Goal: Information Seeking & Learning: Find specific fact

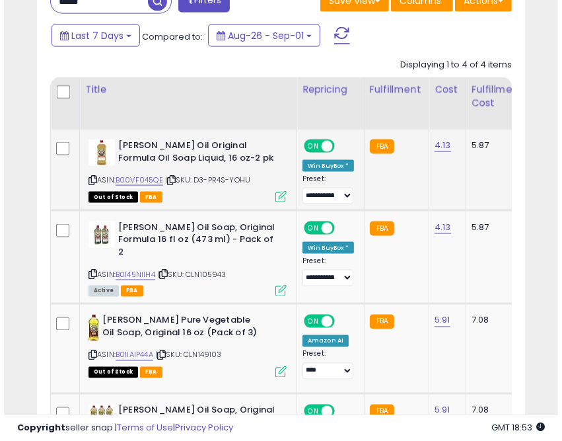
scroll to position [913, 0]
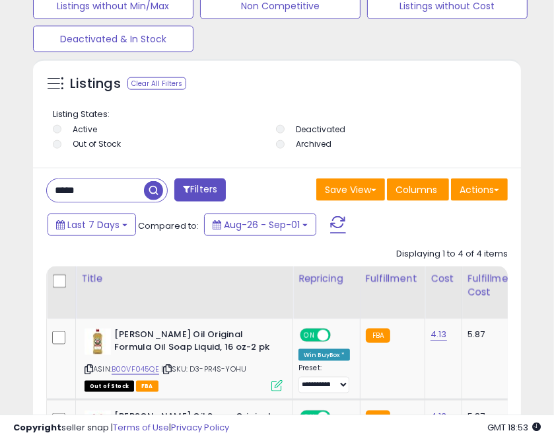
click at [77, 188] on input "*****" at bounding box center [95, 190] width 97 height 23
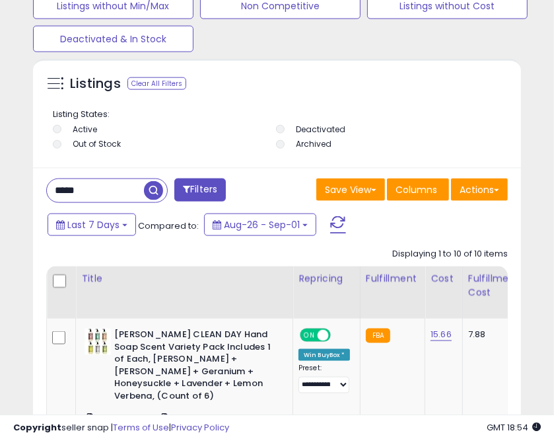
click at [71, 185] on input "*****" at bounding box center [95, 190] width 97 height 23
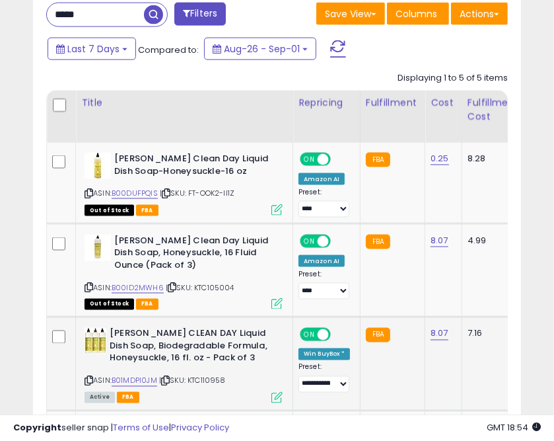
scroll to position [1072, 0]
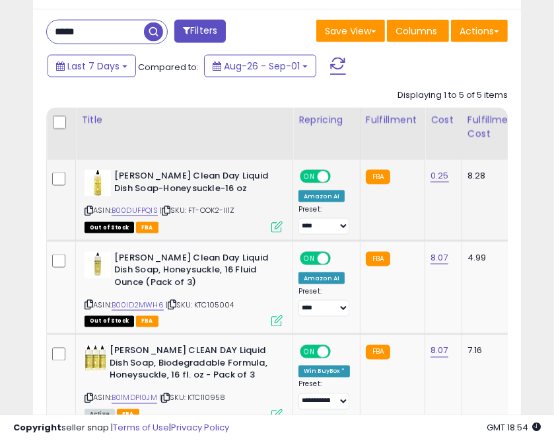
click at [167, 211] on icon at bounding box center [166, 210] width 9 height 7
click at [171, 304] on icon at bounding box center [172, 304] width 9 height 7
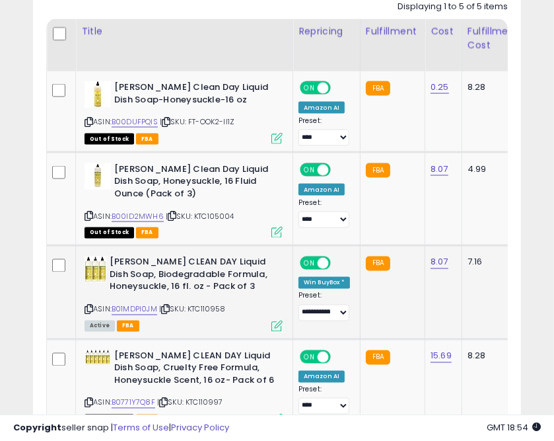
scroll to position [1177, 0]
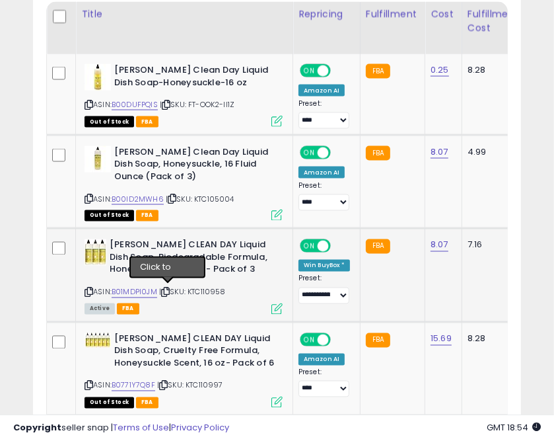
click at [165, 291] on icon at bounding box center [165, 292] width 9 height 7
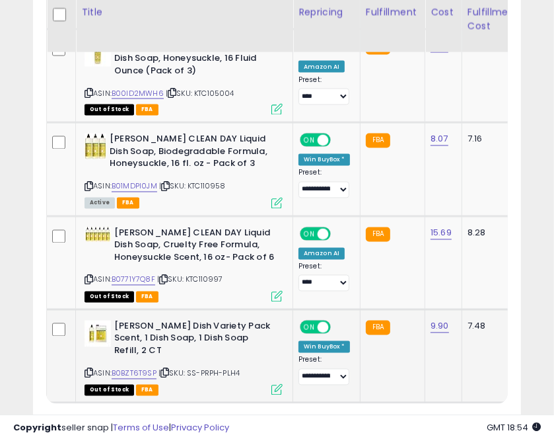
scroll to position [1336, 0]
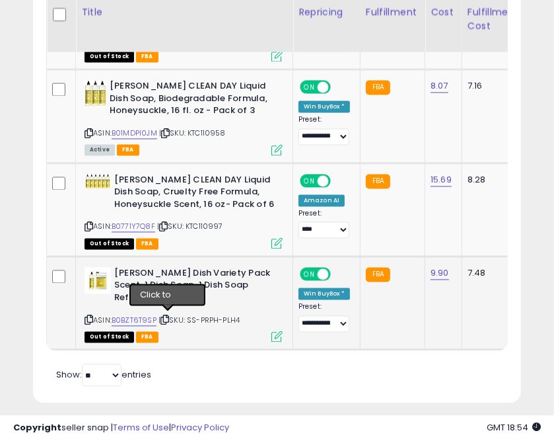
click at [169, 317] on icon at bounding box center [165, 320] width 9 height 7
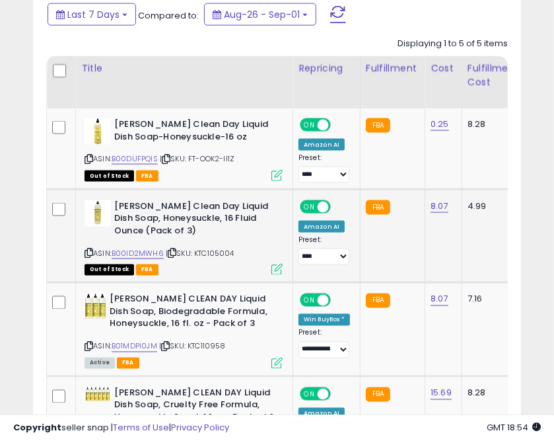
scroll to position [966, 0]
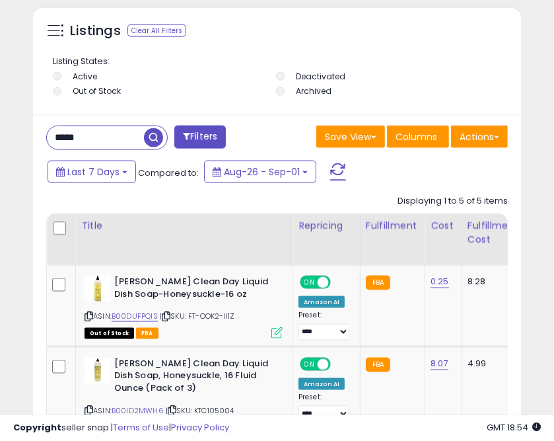
click at [57, 132] on input "*****" at bounding box center [95, 137] width 97 height 23
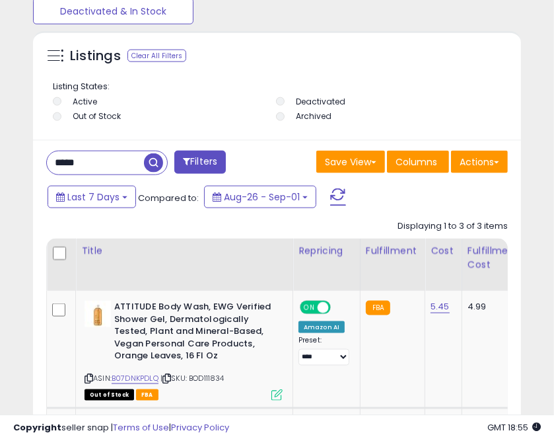
scroll to position [940, 0]
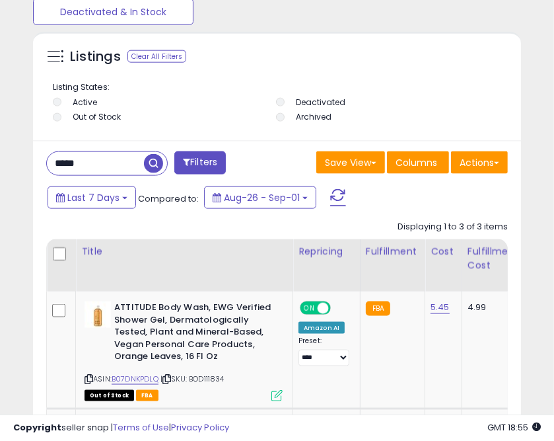
click at [79, 171] on input "*****" at bounding box center [95, 163] width 97 height 23
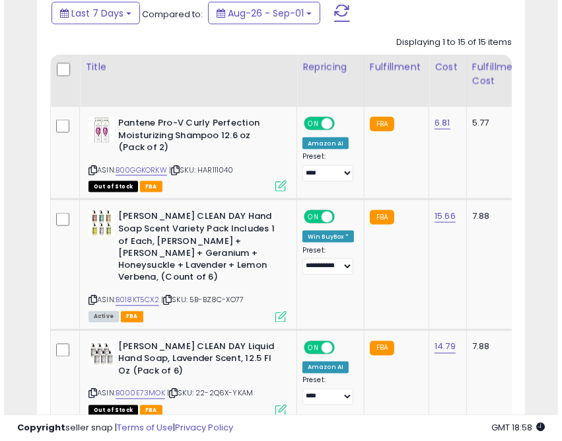
scroll to position [860, 0]
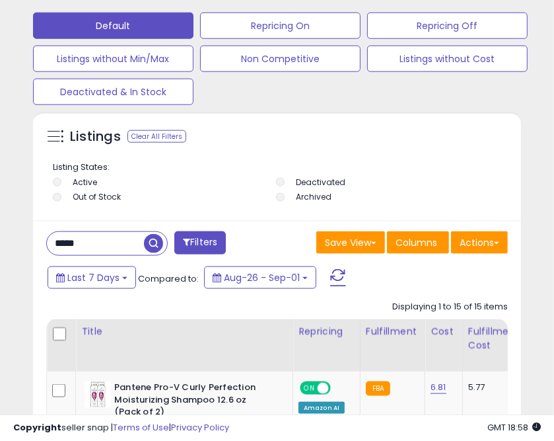
drag, startPoint x: 89, startPoint y: 233, endPoint x: -5, endPoint y: 239, distance: 94.0
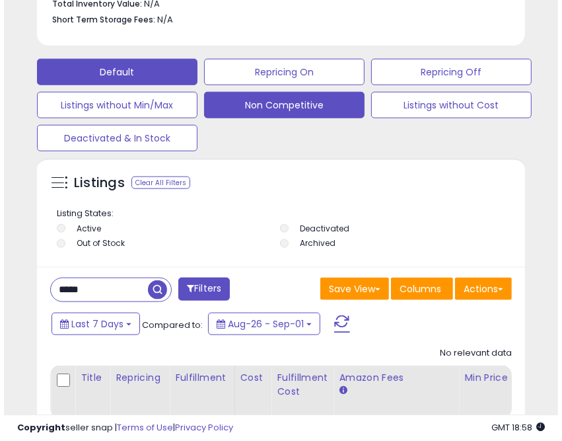
scroll to position [913, 0]
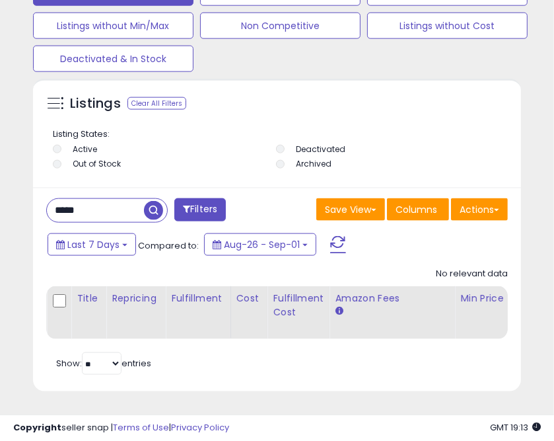
click at [82, 199] on input "*****" at bounding box center [95, 210] width 97 height 23
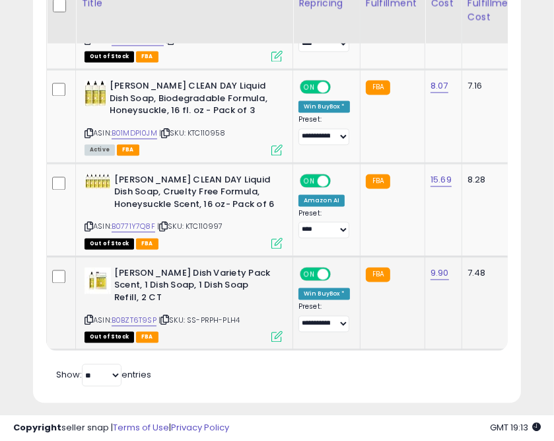
scroll to position [1177, 0]
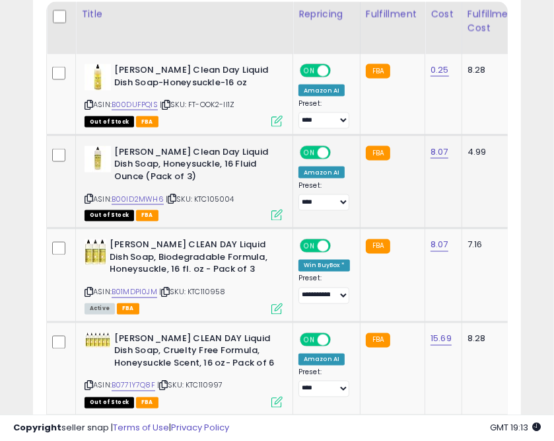
click at [174, 200] on icon at bounding box center [172, 198] width 9 height 7
drag, startPoint x: 168, startPoint y: 104, endPoint x: 194, endPoint y: 85, distance: 32.1
click at [168, 104] on icon at bounding box center [166, 104] width 9 height 7
click at [167, 290] on icon at bounding box center [165, 292] width 9 height 7
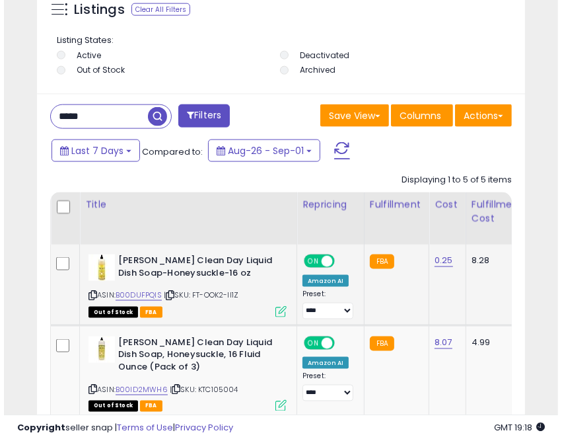
scroll to position [913, 0]
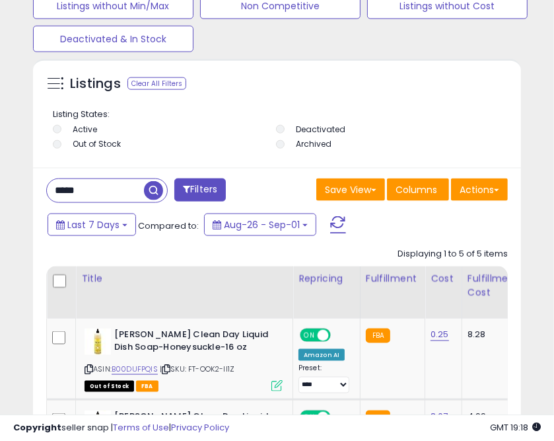
click at [73, 190] on input "*****" at bounding box center [95, 190] width 97 height 23
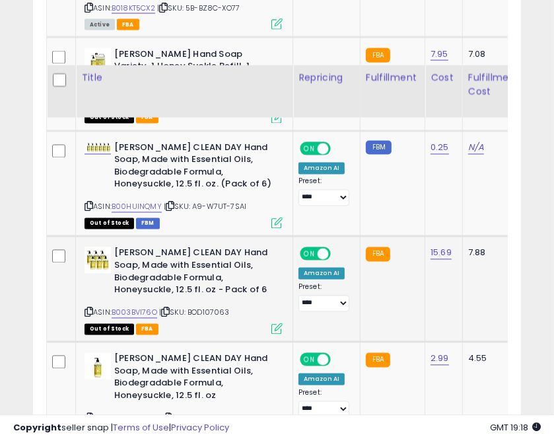
scroll to position [1389, 0]
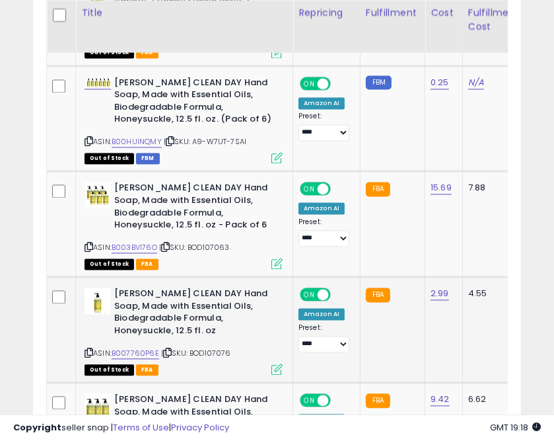
click at [169, 349] on icon at bounding box center [167, 352] width 9 height 7
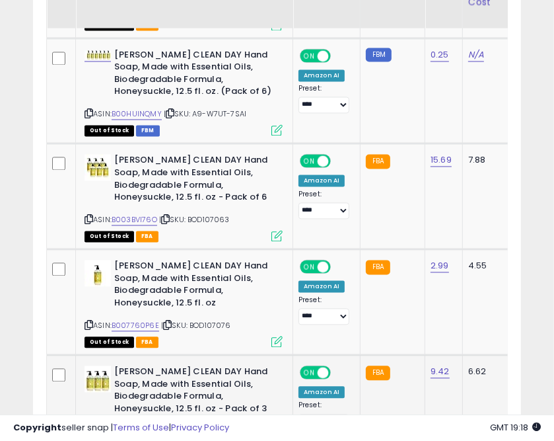
scroll to position [1442, 0]
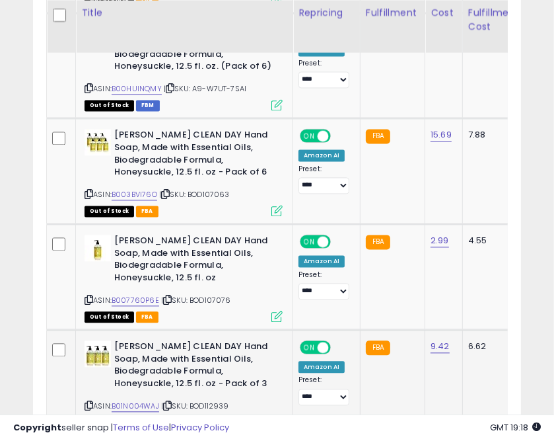
click at [169, 402] on icon at bounding box center [167, 405] width 9 height 7
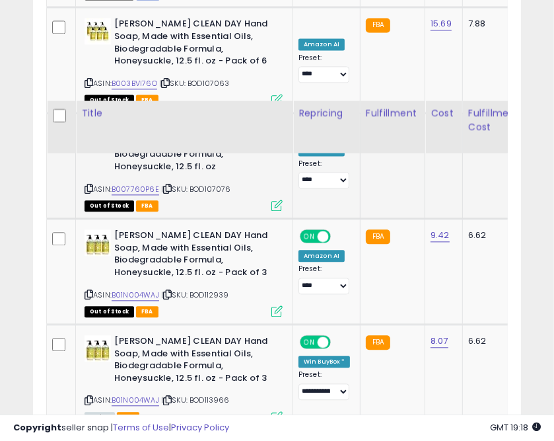
scroll to position [1653, 0]
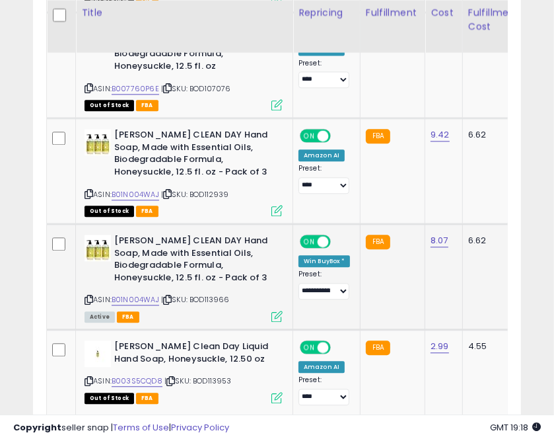
click at [170, 296] on icon at bounding box center [167, 299] width 9 height 7
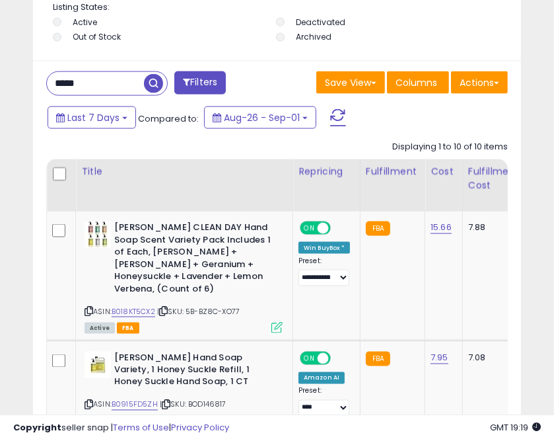
scroll to position [1019, 0]
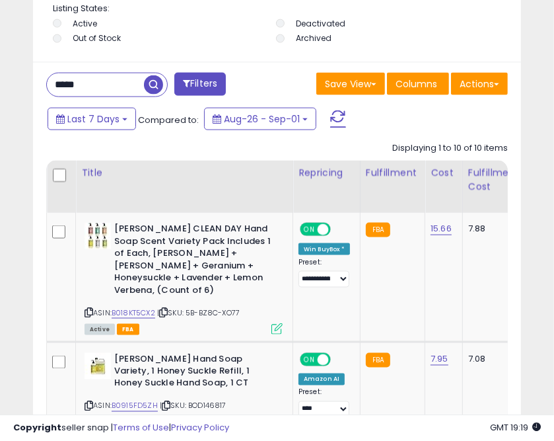
click at [59, 89] on input "*****" at bounding box center [95, 84] width 97 height 23
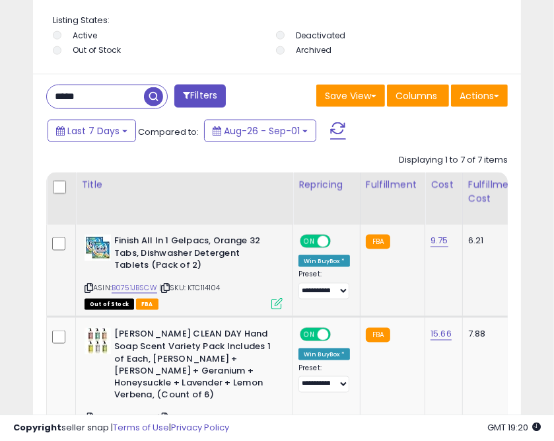
scroll to position [954, 0]
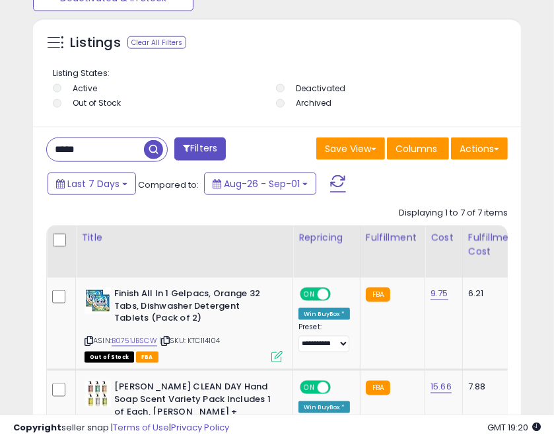
drag, startPoint x: 87, startPoint y: 146, endPoint x: -5, endPoint y: 159, distance: 92.7
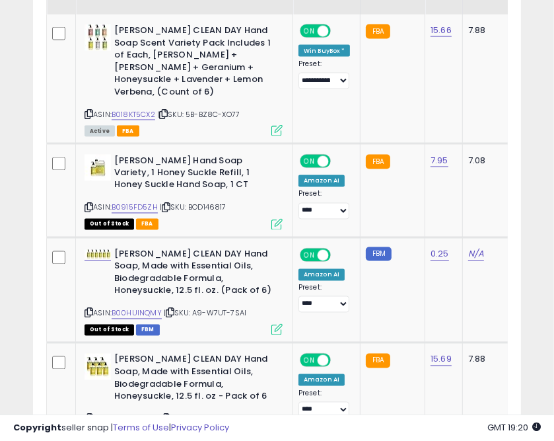
scroll to position [1230, 0]
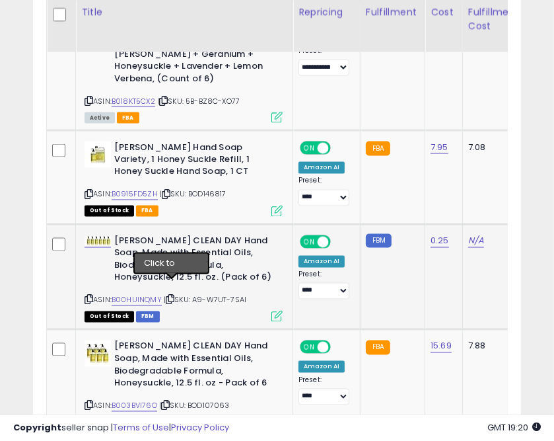
click at [170, 296] on icon at bounding box center [170, 299] width 9 height 7
click at [169, 402] on icon at bounding box center [165, 405] width 9 height 7
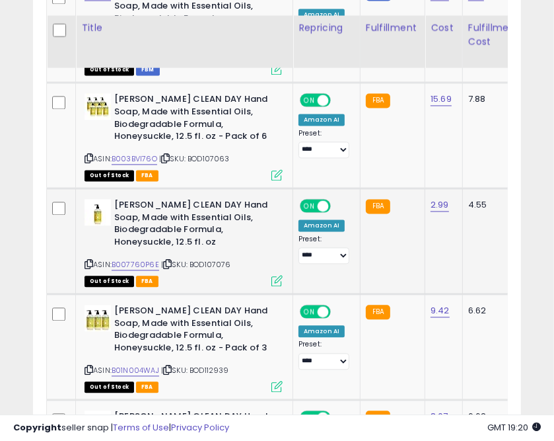
scroll to position [1495, 0]
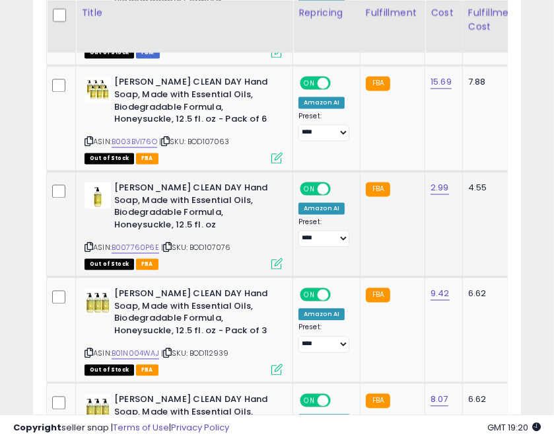
click at [167, 243] on icon at bounding box center [167, 246] width 9 height 7
click at [172, 349] on icon at bounding box center [167, 352] width 9 height 7
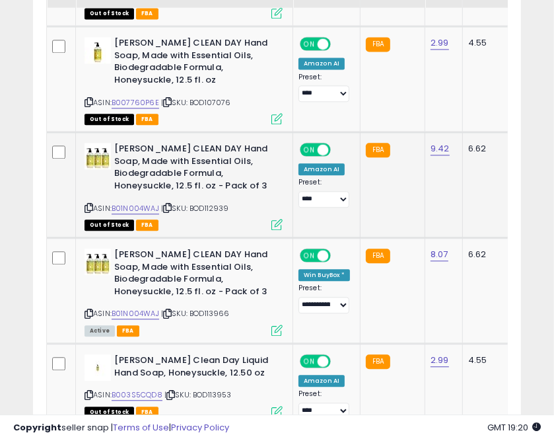
scroll to position [1653, 0]
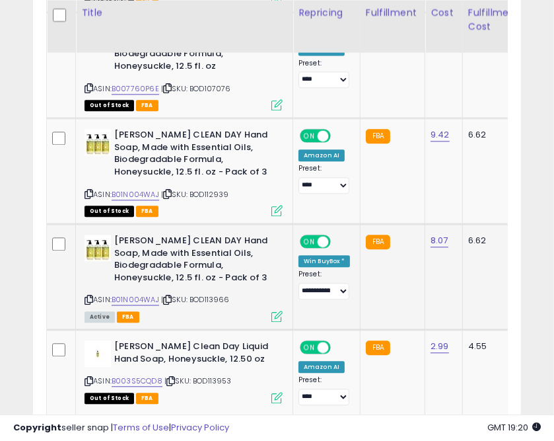
click at [169, 296] on icon at bounding box center [167, 299] width 9 height 7
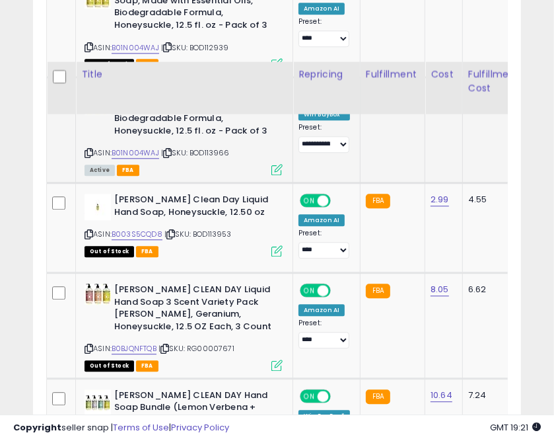
scroll to position [1759, 0]
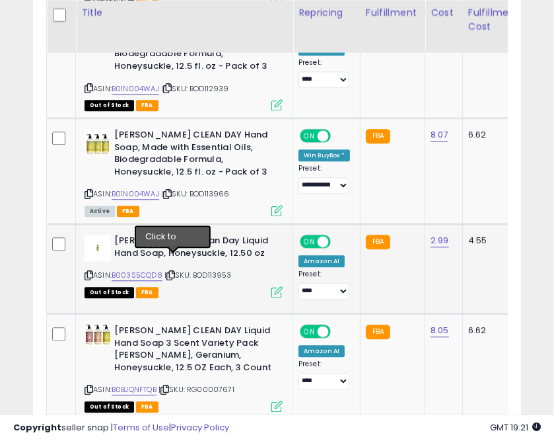
click at [175, 272] on icon at bounding box center [171, 275] width 9 height 7
click at [170, 190] on icon at bounding box center [167, 193] width 9 height 7
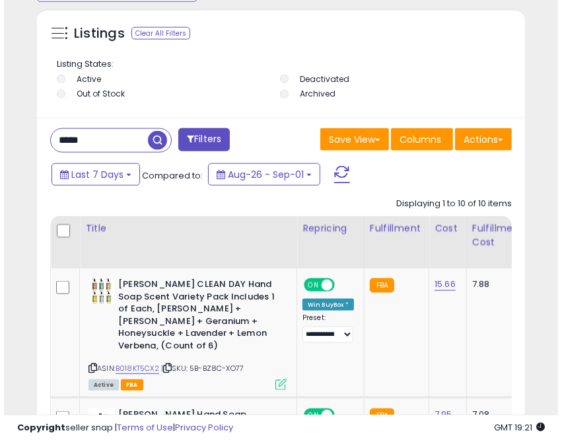
scroll to position [860, 0]
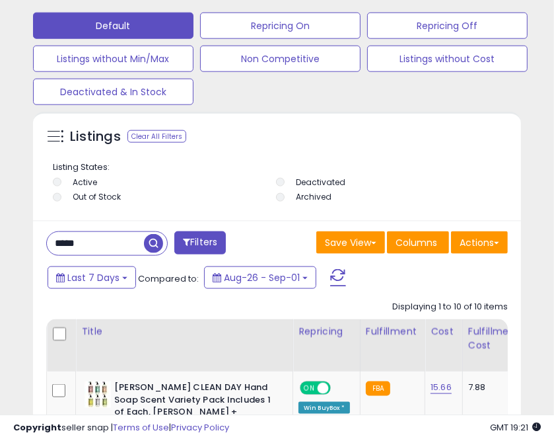
click at [73, 240] on input "*****" at bounding box center [95, 243] width 97 height 23
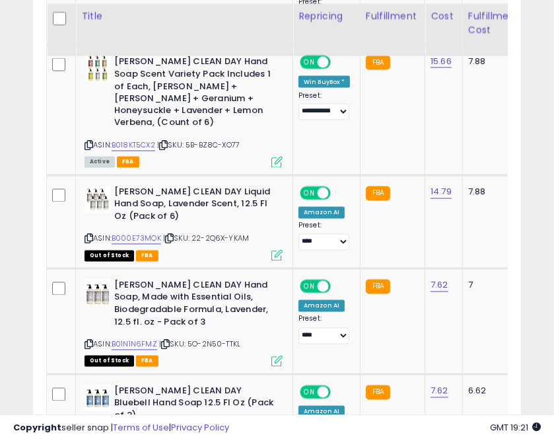
scroll to position [1283, 0]
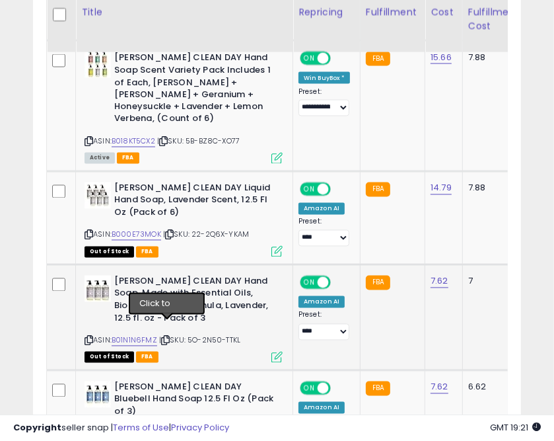
click at [168, 337] on icon at bounding box center [165, 340] width 9 height 7
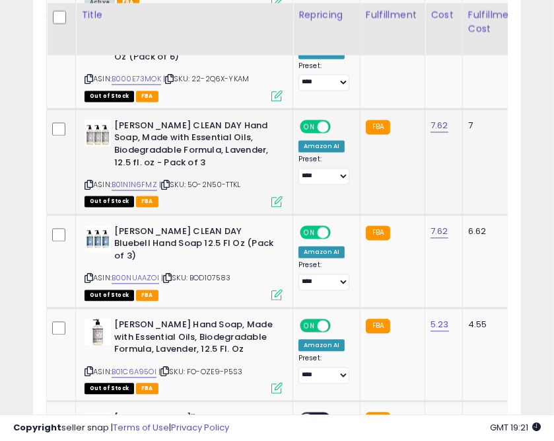
scroll to position [1442, 0]
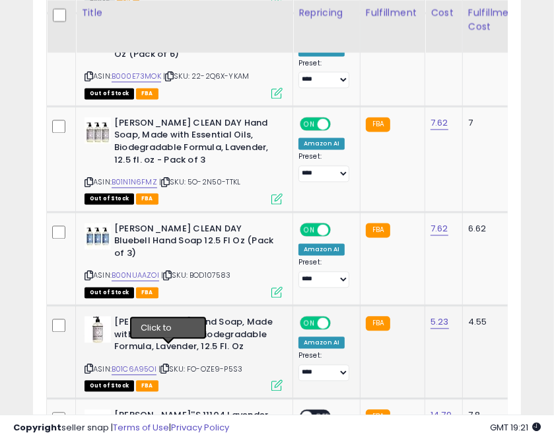
drag, startPoint x: 168, startPoint y: 352, endPoint x: 168, endPoint y: 341, distance: 10.6
click at [168, 365] on icon at bounding box center [165, 368] width 9 height 7
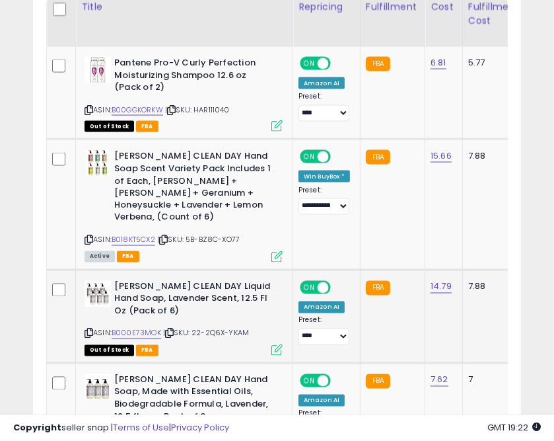
scroll to position [1230, 0]
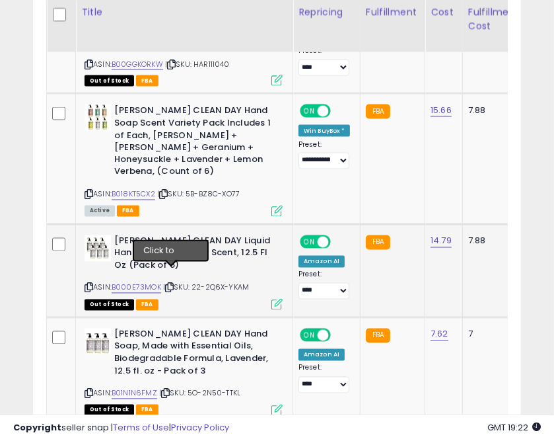
click at [172, 284] on icon at bounding box center [169, 287] width 9 height 7
click at [168, 390] on icon at bounding box center [165, 393] width 9 height 7
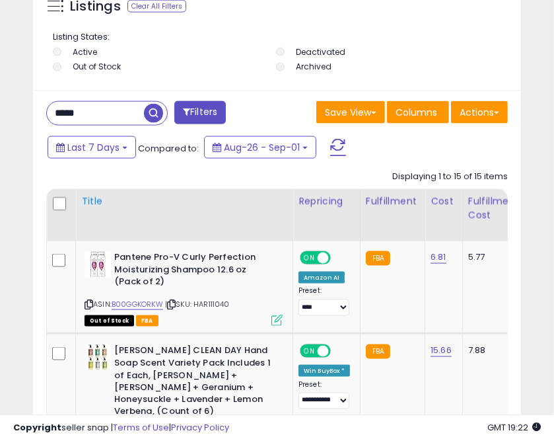
scroll to position [966, 0]
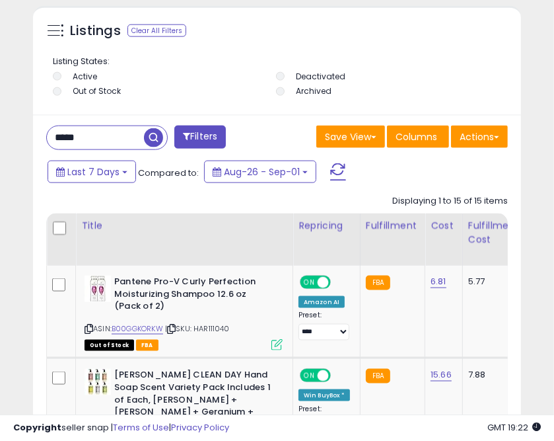
click at [69, 139] on input "*****" at bounding box center [95, 137] width 97 height 23
type input "*****"
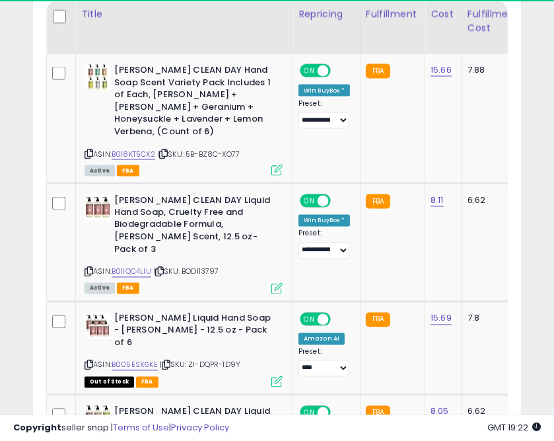
scroll to position [257, 481]
click at [164, 268] on icon at bounding box center [159, 271] width 9 height 7
